Goal: Task Accomplishment & Management: Use online tool/utility

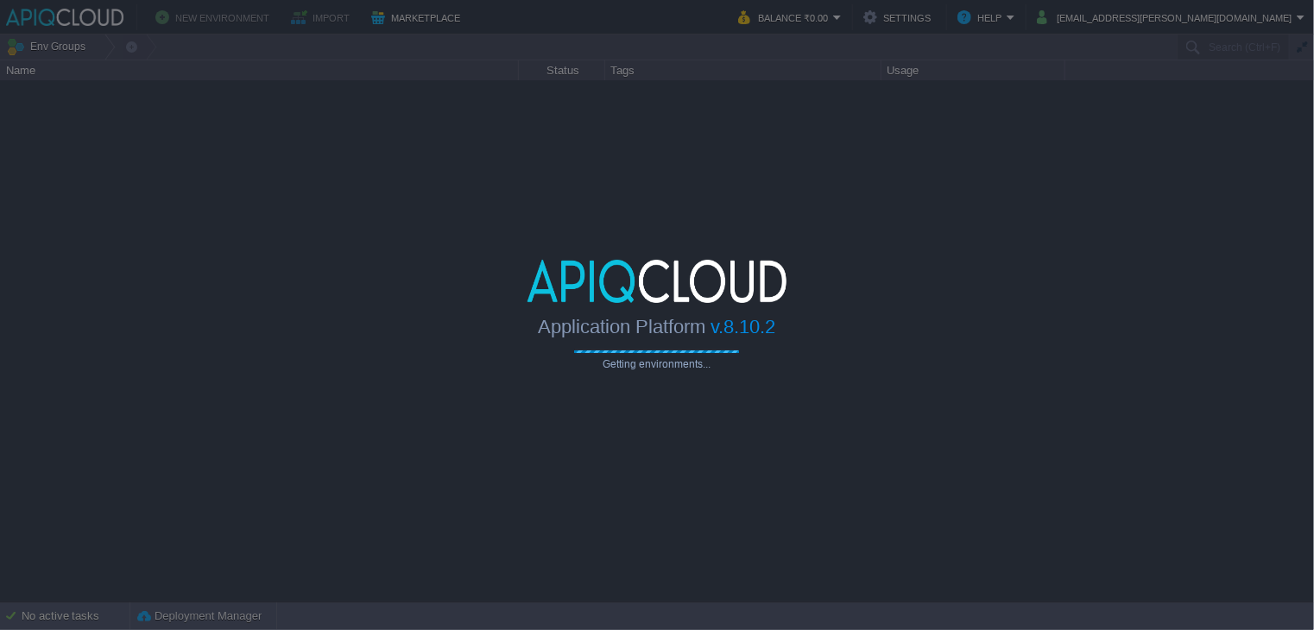
type input "Search (Ctrl+F)"
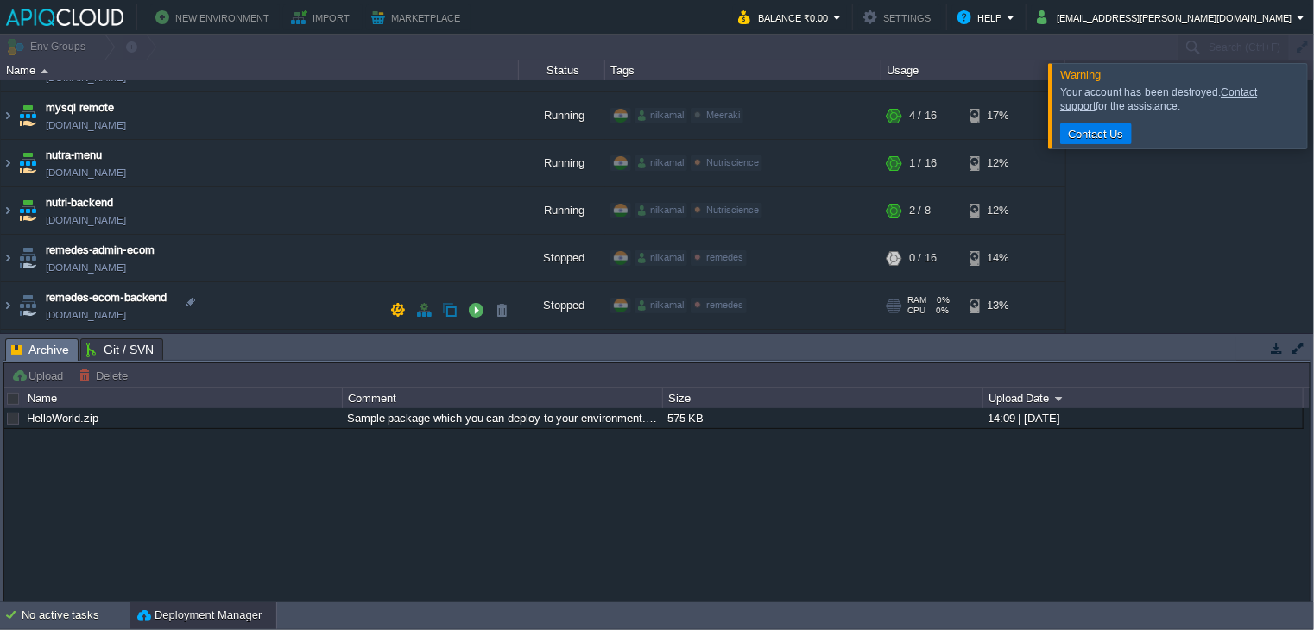
scroll to position [378, 0]
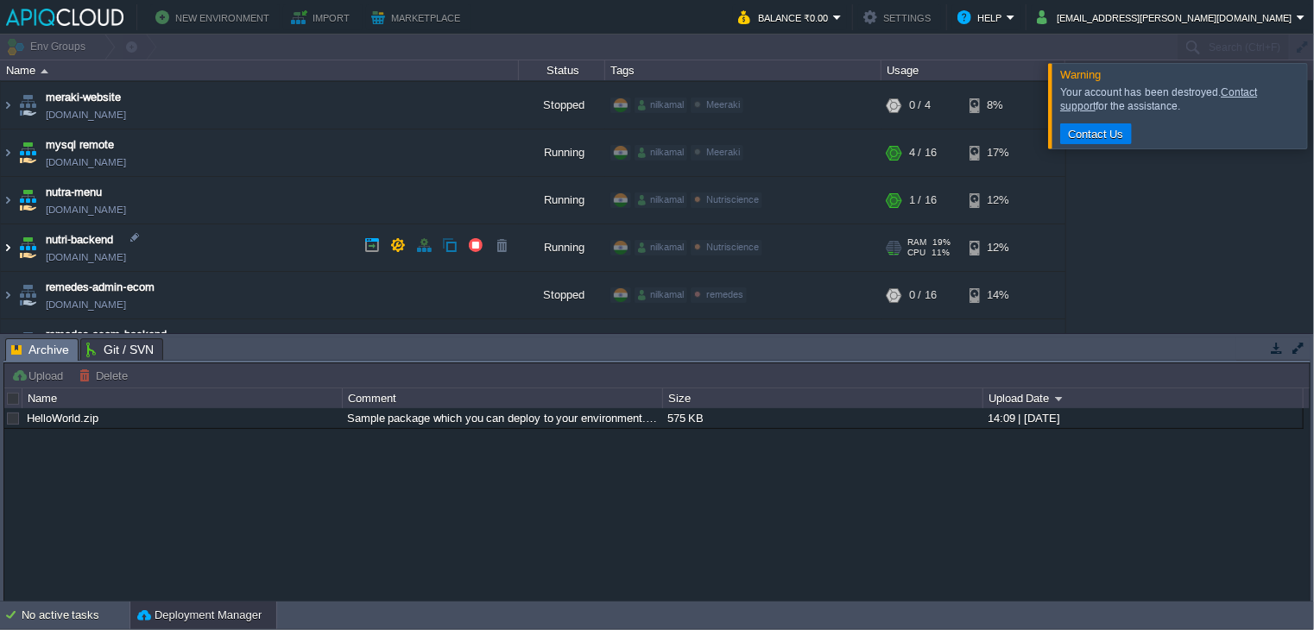
click at [5, 251] on img at bounding box center [8, 247] width 14 height 47
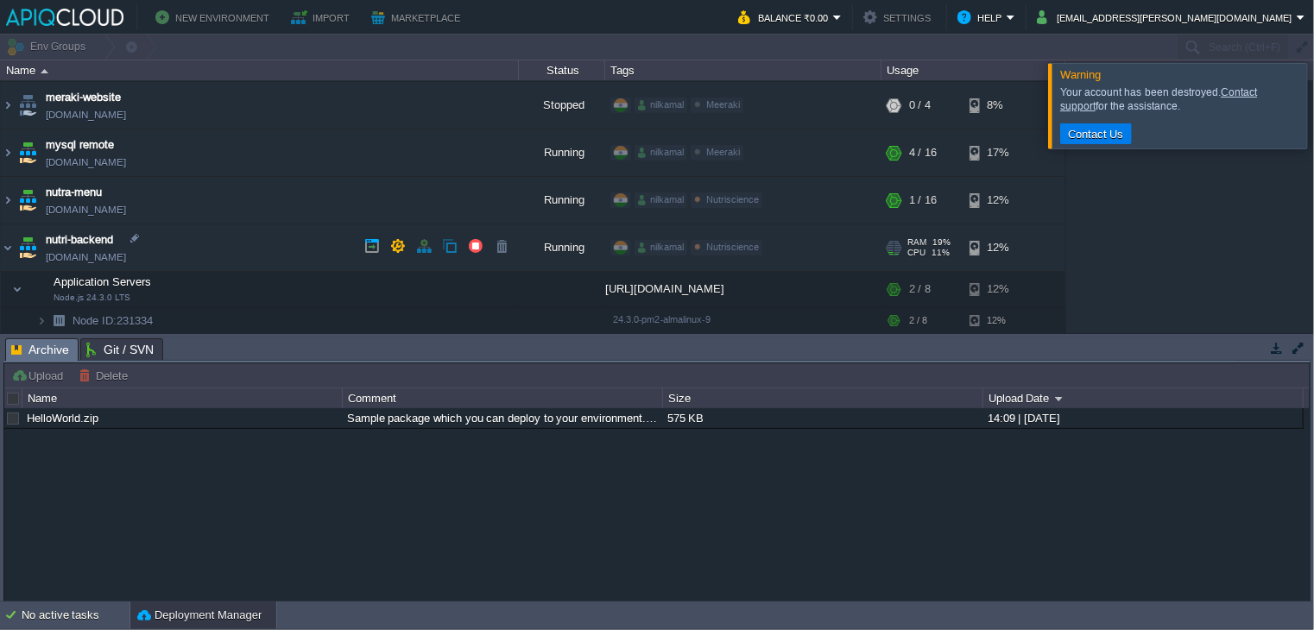
scroll to position [464, 0]
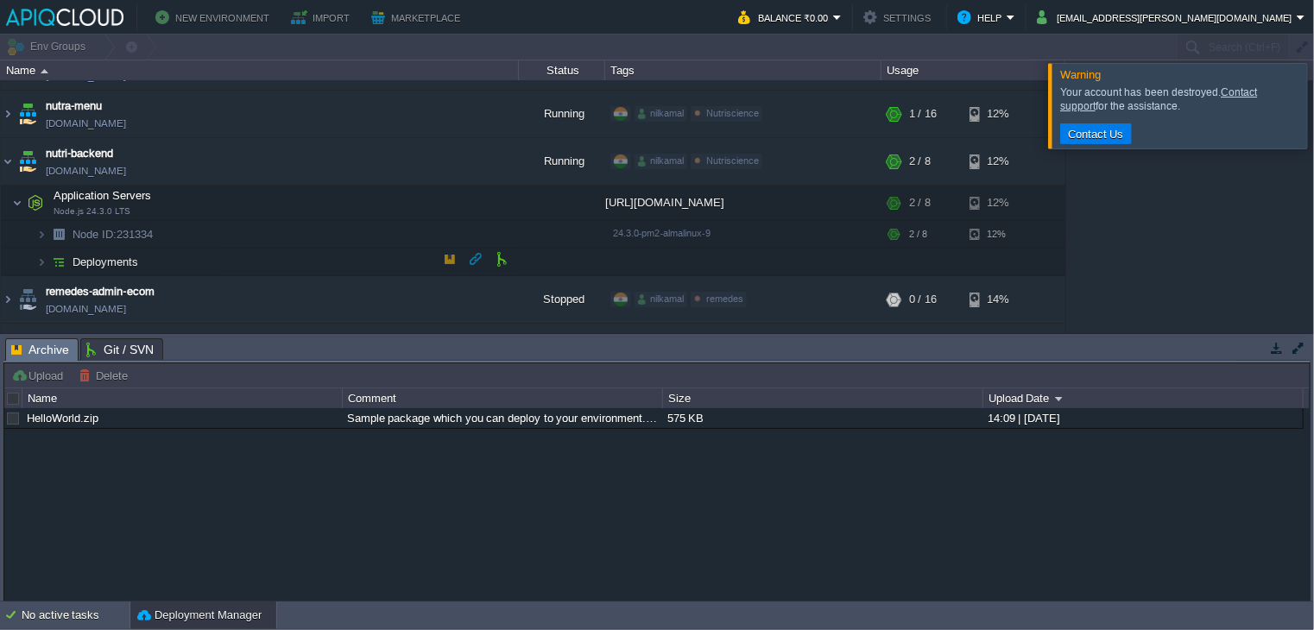
click at [49, 260] on img at bounding box center [59, 262] width 24 height 27
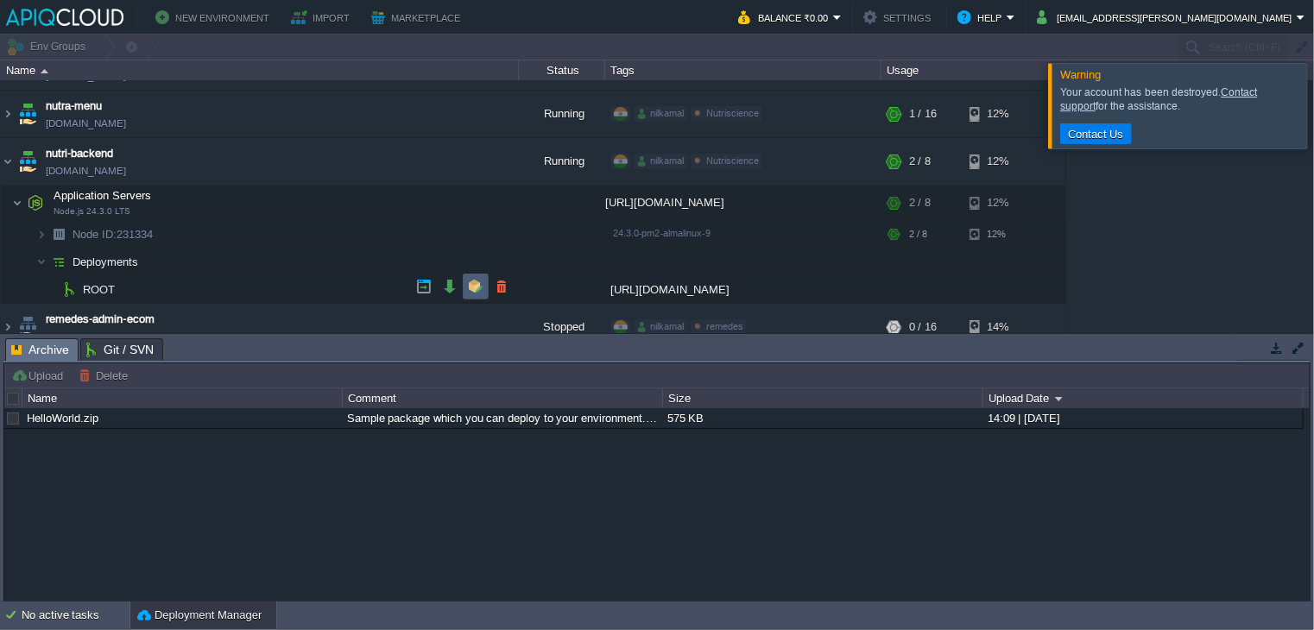
scroll to position [0, 0]
click at [454, 286] on button "button" at bounding box center [450, 287] width 16 height 16
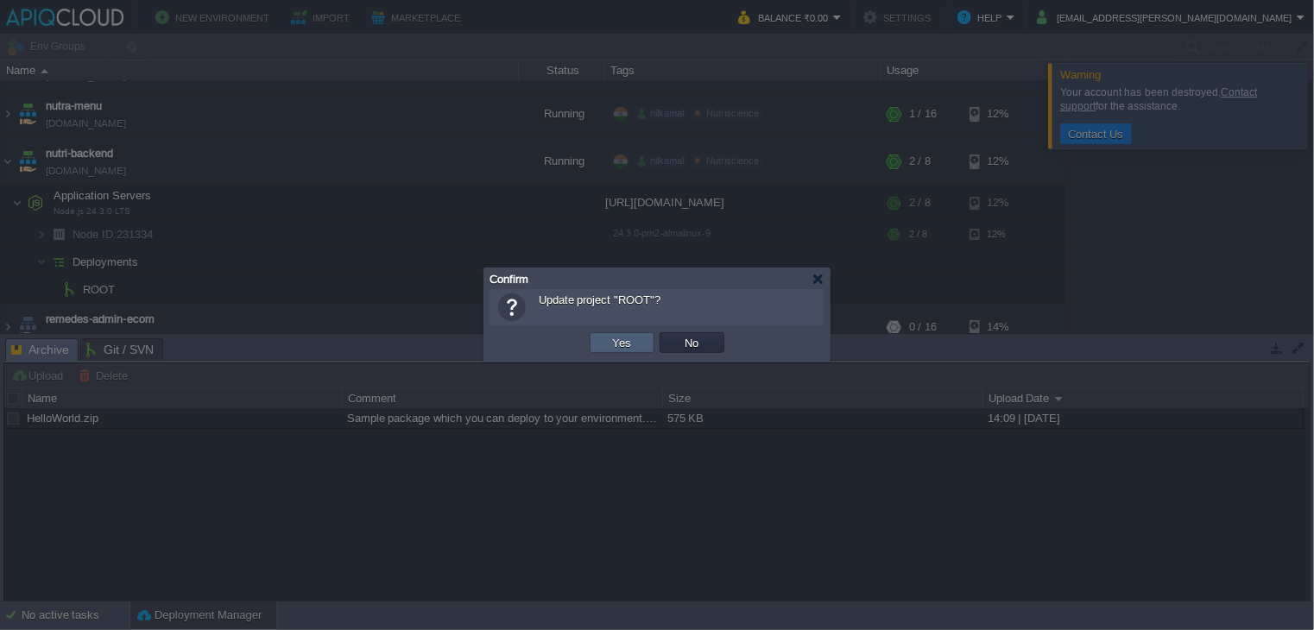
click at [628, 335] on button "Yes" at bounding box center [622, 343] width 29 height 16
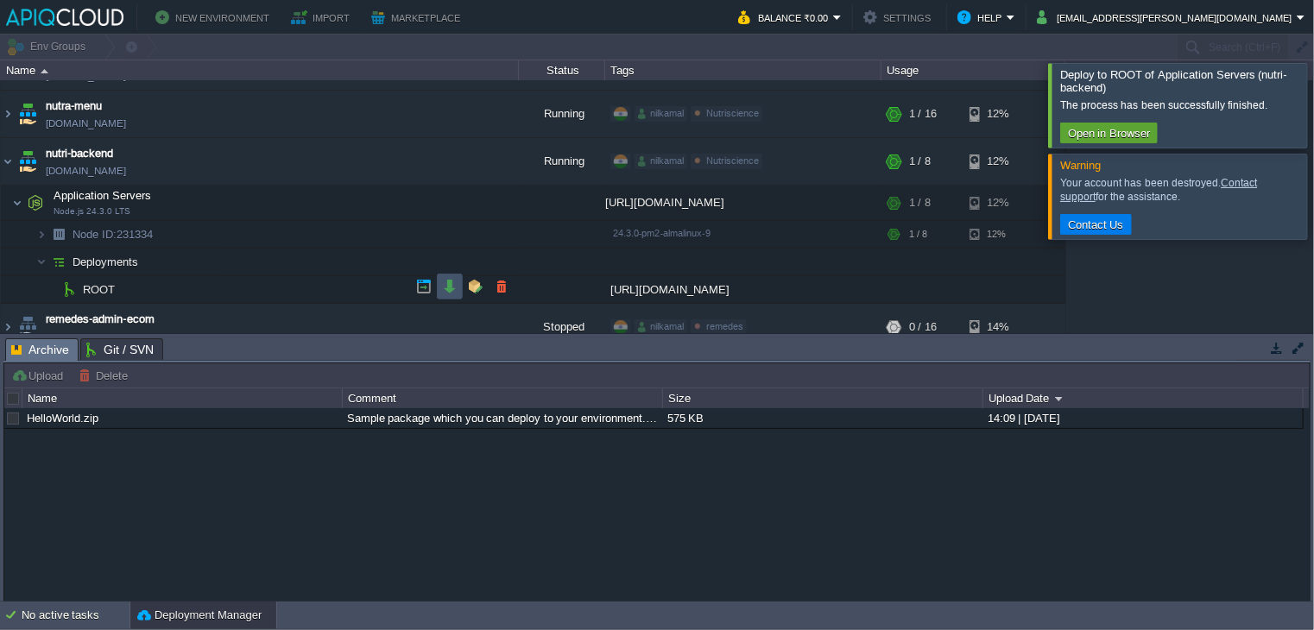
click at [452, 283] on button "button" at bounding box center [450, 287] width 16 height 16
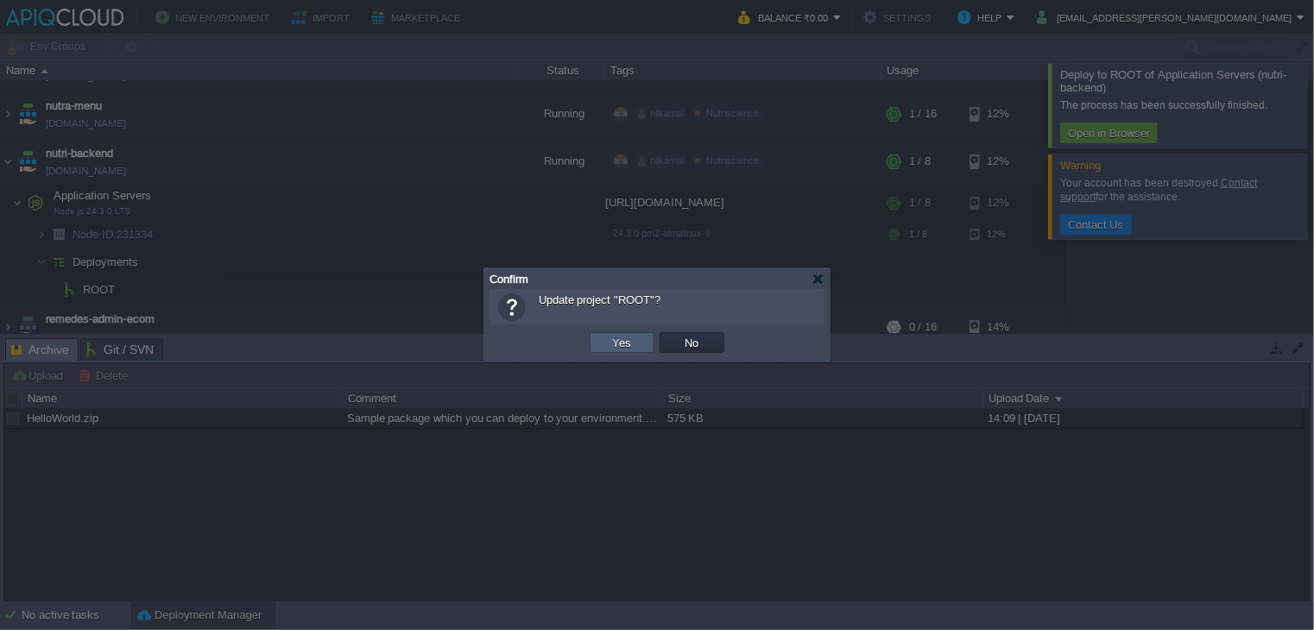
click at [639, 346] on td "Yes" at bounding box center [622, 342] width 65 height 21
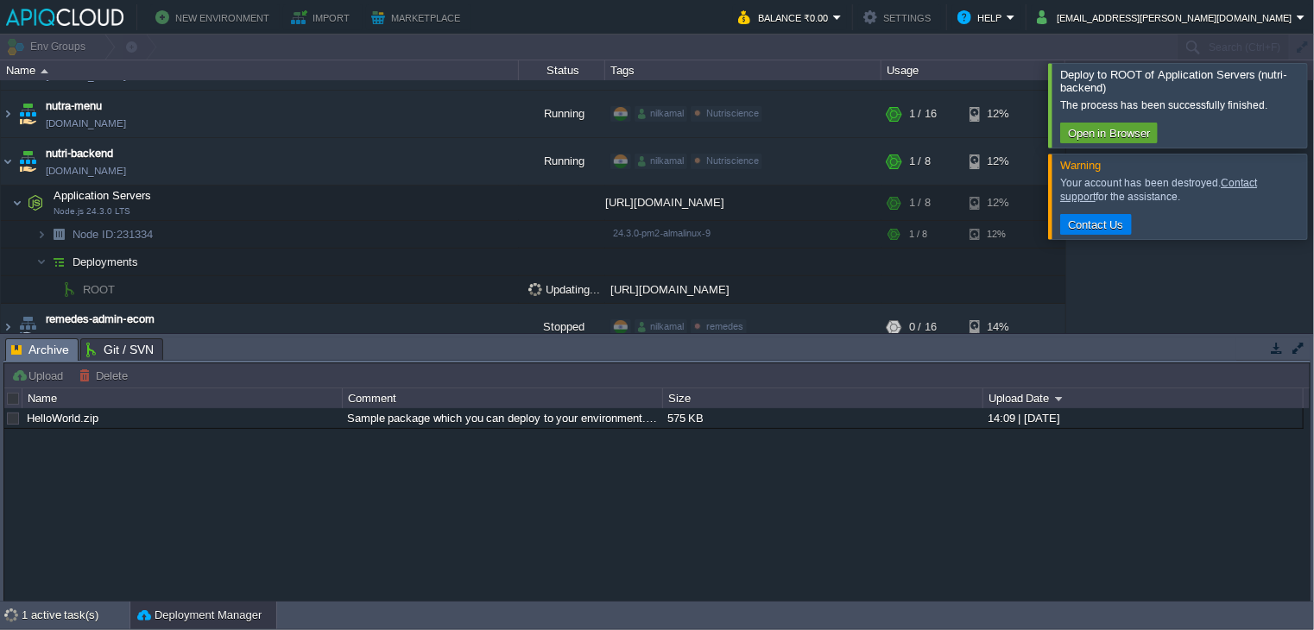
click at [1313, 118] on div at bounding box center [1334, 105] width 0 height 84
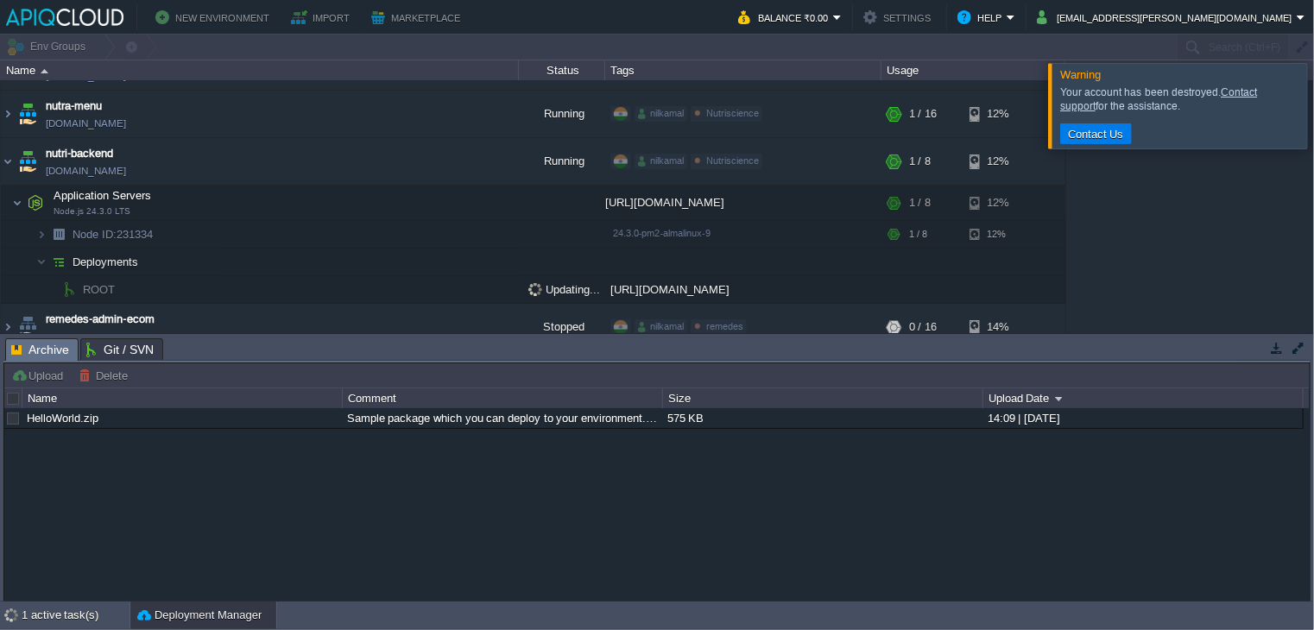
click at [1313, 118] on div at bounding box center [1334, 105] width 0 height 85
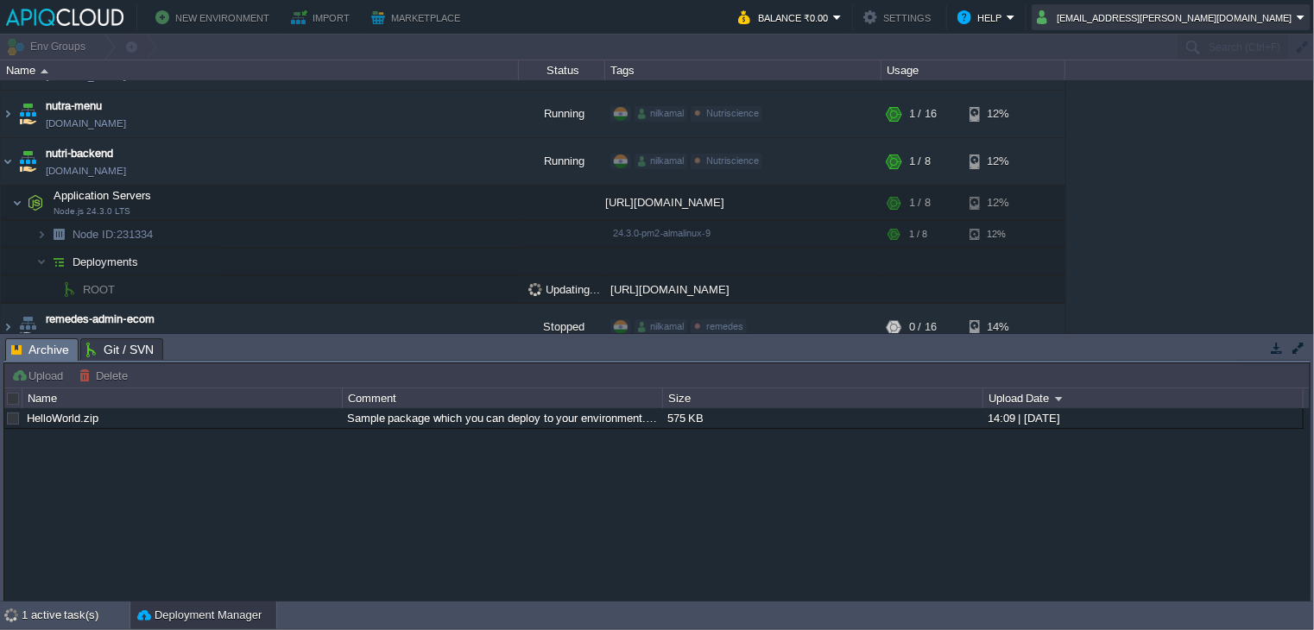
click at [1285, 18] on button "ajay.patidar@aasa.tech" at bounding box center [1167, 17] width 260 height 21
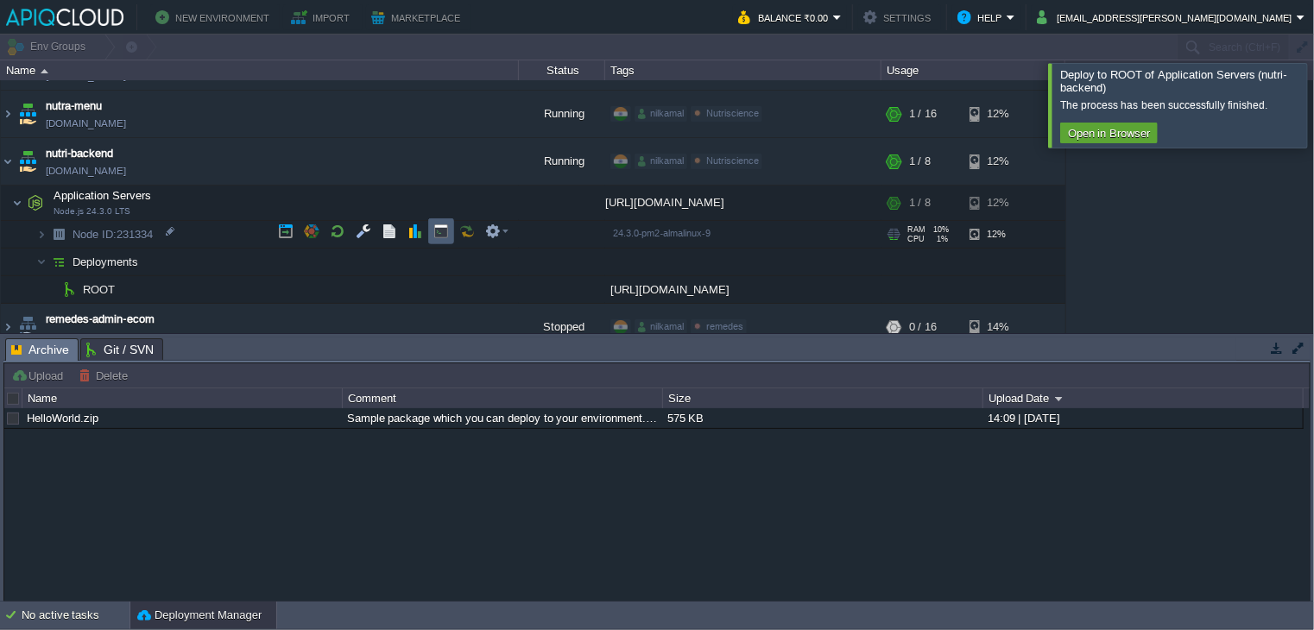
click at [439, 221] on td at bounding box center [441, 231] width 26 height 26
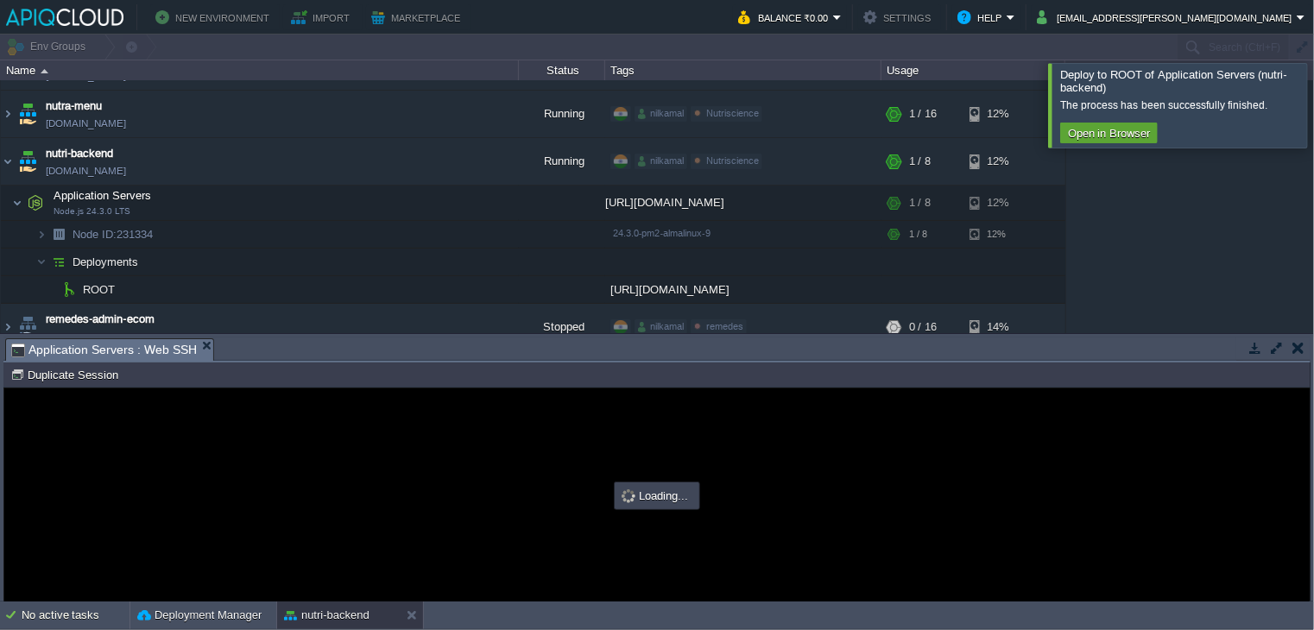
type input "#000000"
